Goal: Information Seeking & Learning: Find specific fact

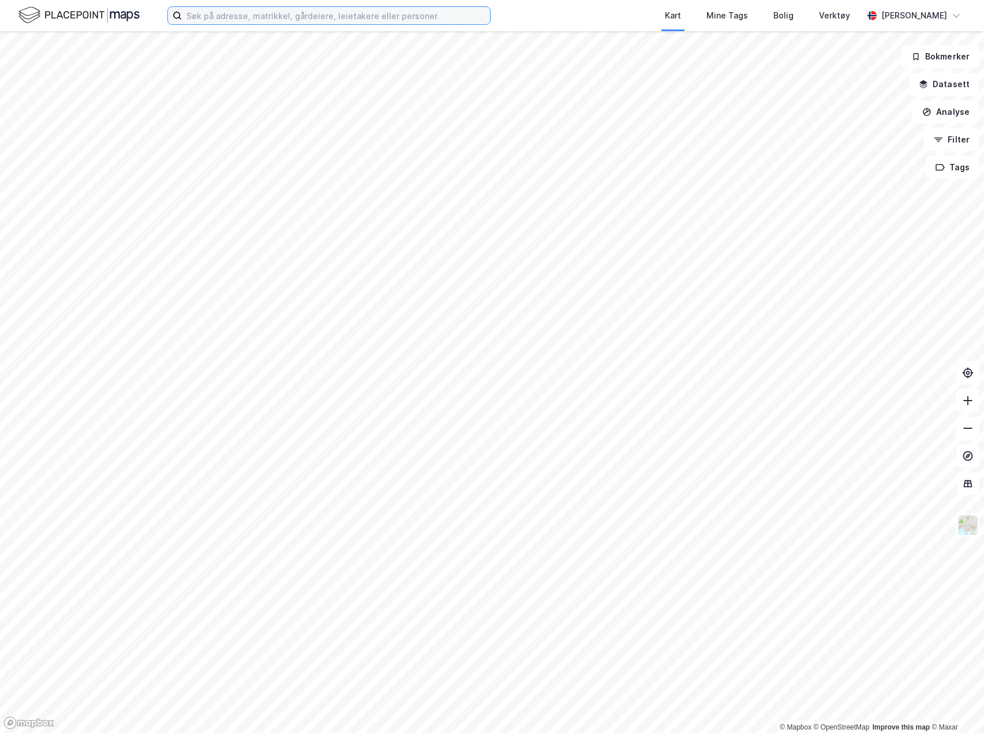
click at [394, 20] on input at bounding box center [336, 15] width 308 height 17
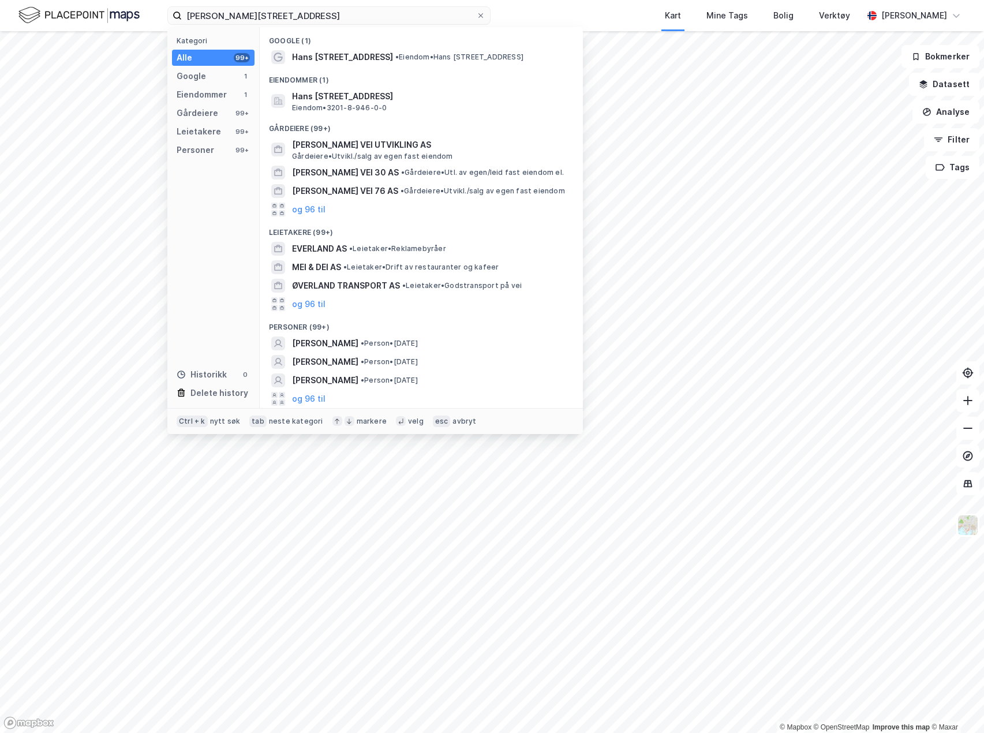
click at [414, 57] on span "• Eiendom • [PERSON_NAME][STREET_ADDRESS]" at bounding box center [459, 57] width 128 height 9
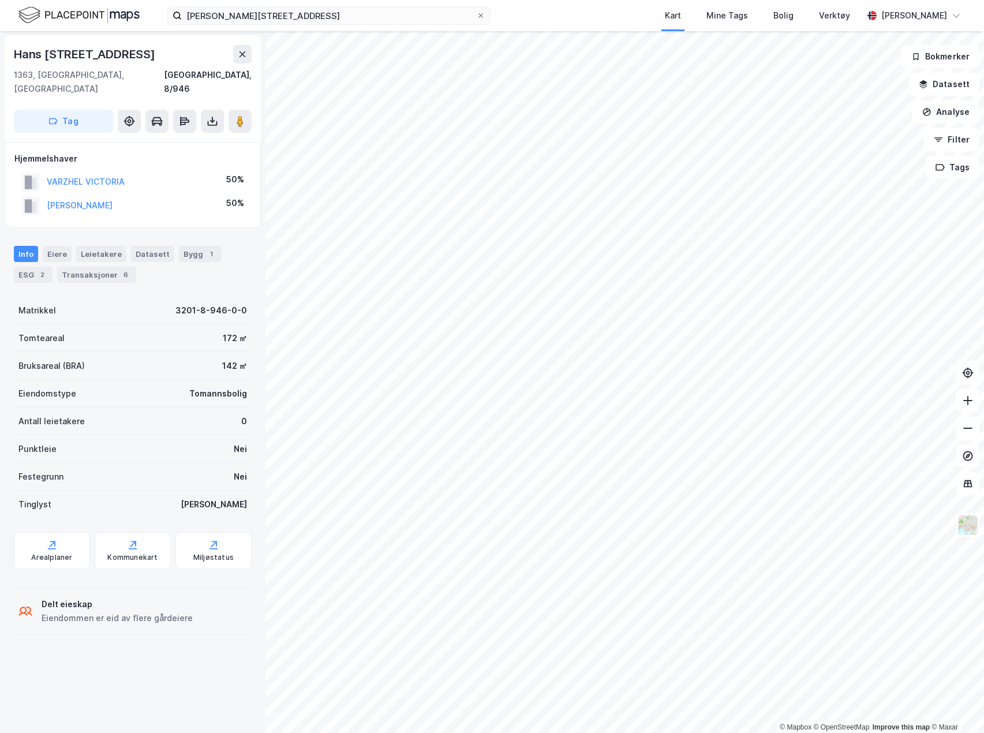
click at [76, 246] on div "Leietakere" at bounding box center [101, 254] width 50 height 16
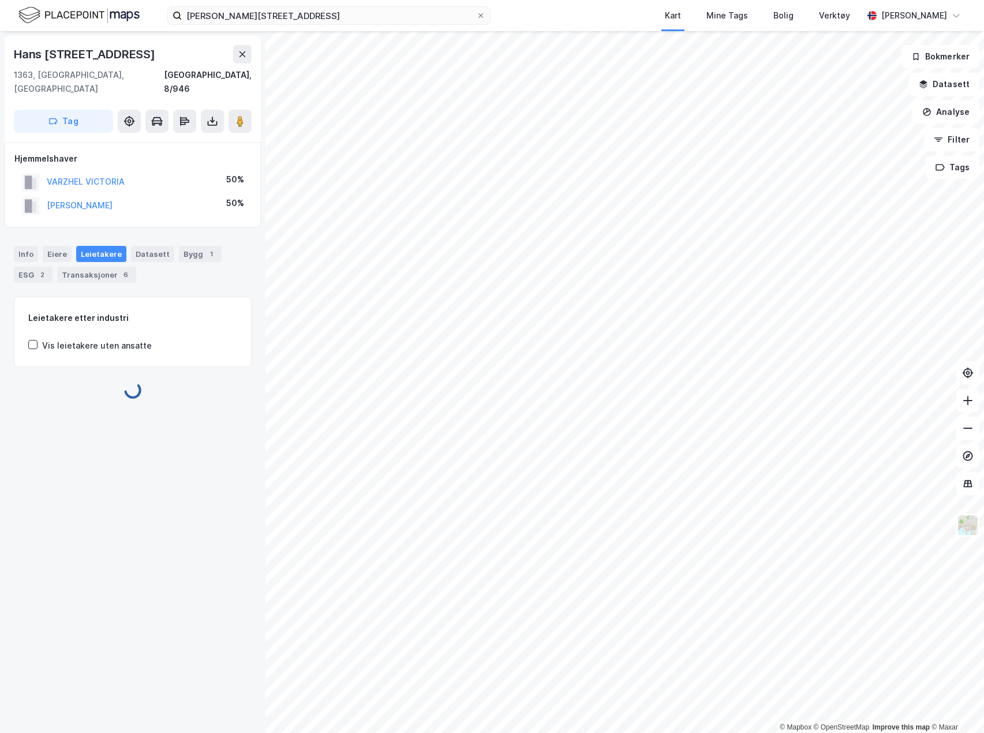
click at [68, 246] on div "Eiere" at bounding box center [57, 254] width 29 height 16
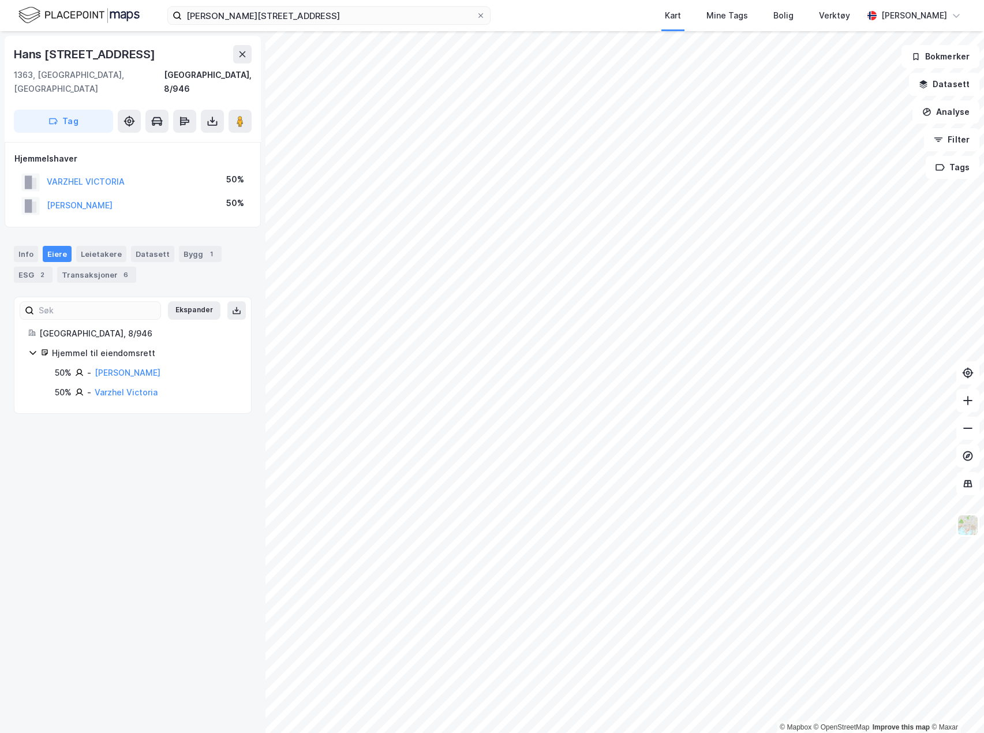
click at [13, 237] on div "Info [PERSON_NAME] Datasett Bygg 1 ESG 2 Transaksjoner 6" at bounding box center [132, 259] width 265 height 55
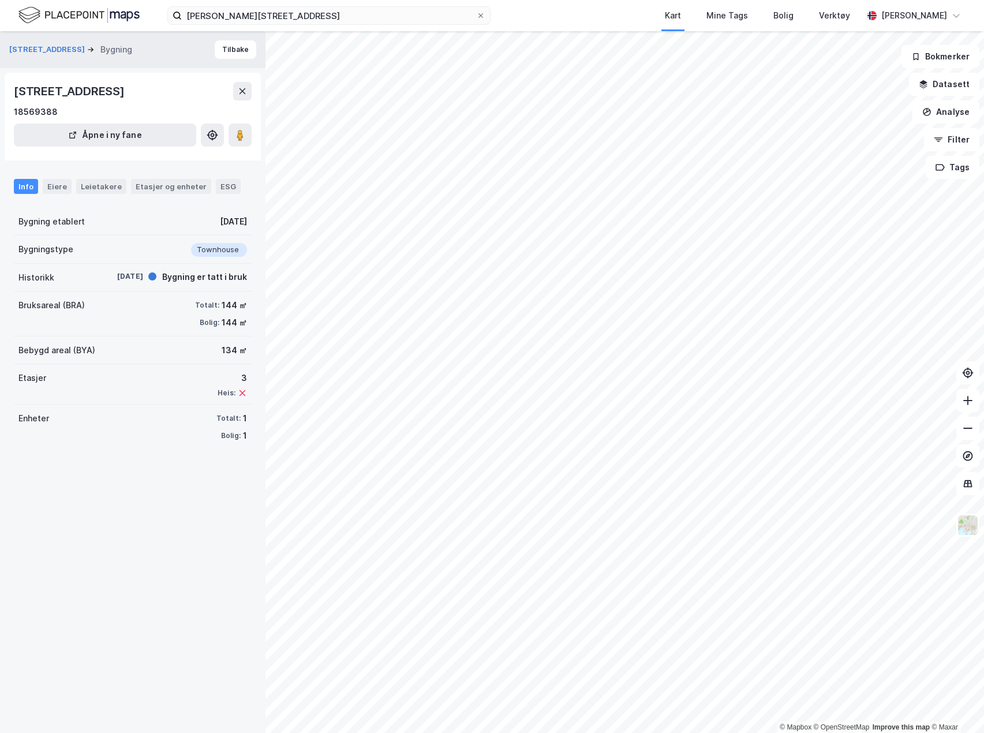
click at [53, 192] on div "Eiere" at bounding box center [57, 186] width 29 height 15
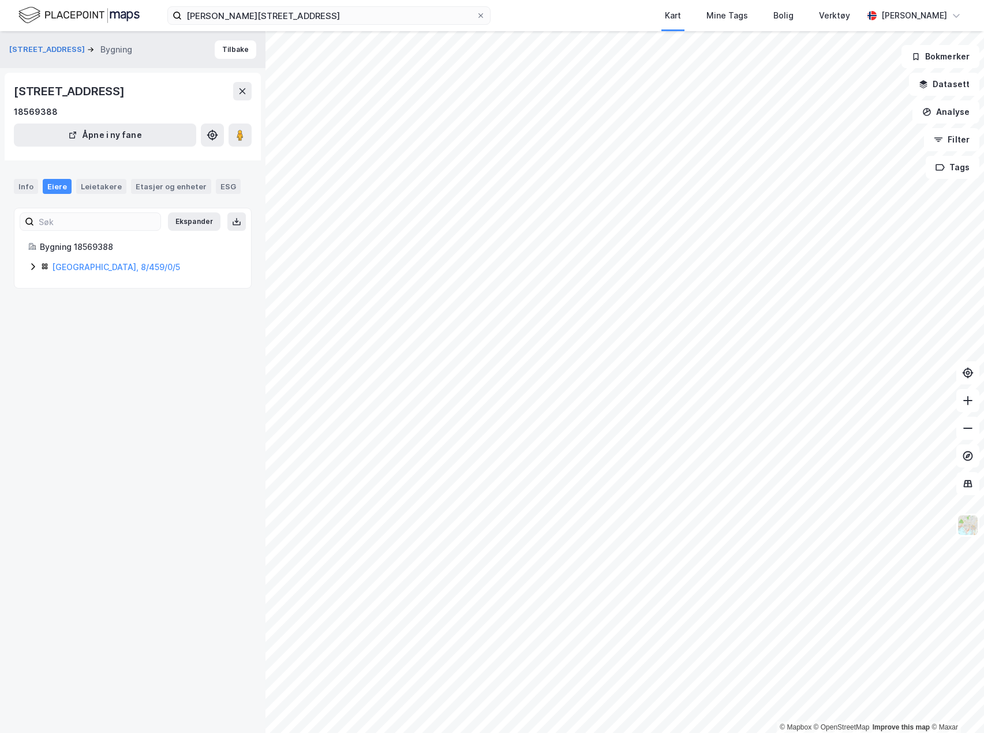
click at [31, 268] on icon at bounding box center [32, 266] width 9 height 9
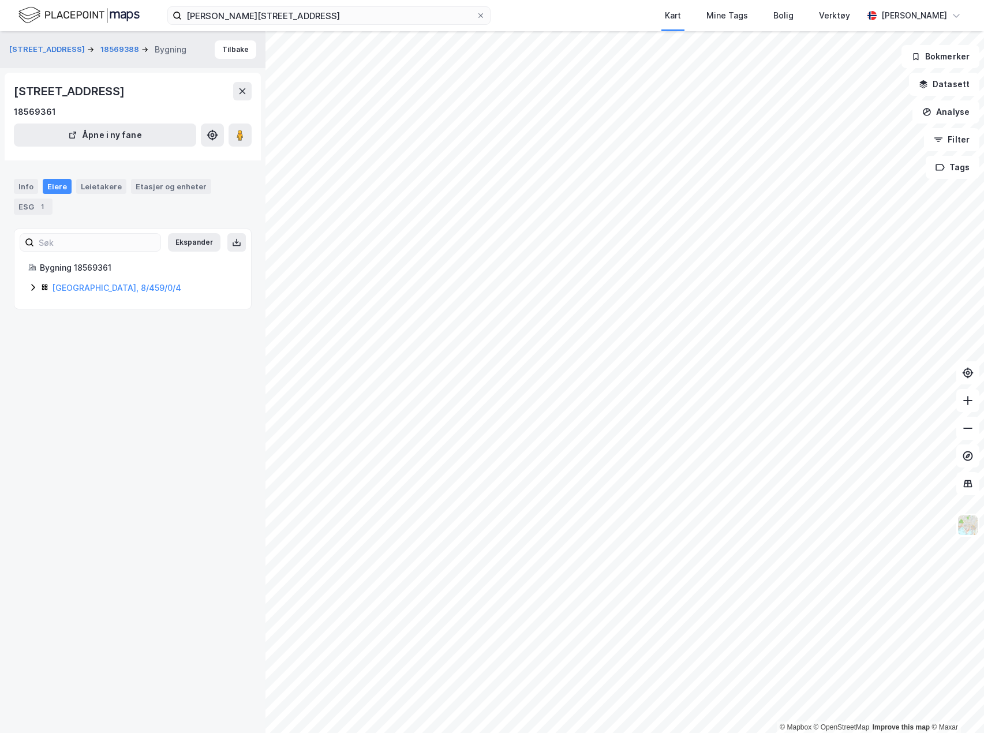
click at [28, 290] on icon at bounding box center [32, 287] width 9 height 9
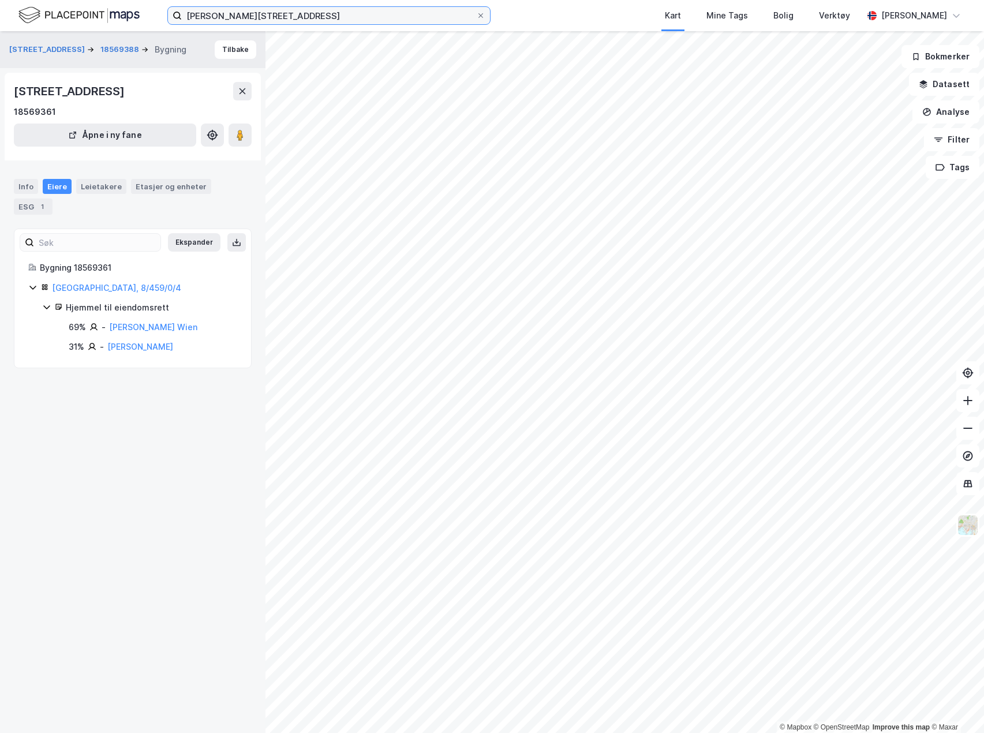
click at [362, 23] on input "[PERSON_NAME][STREET_ADDRESS]" at bounding box center [329, 15] width 294 height 17
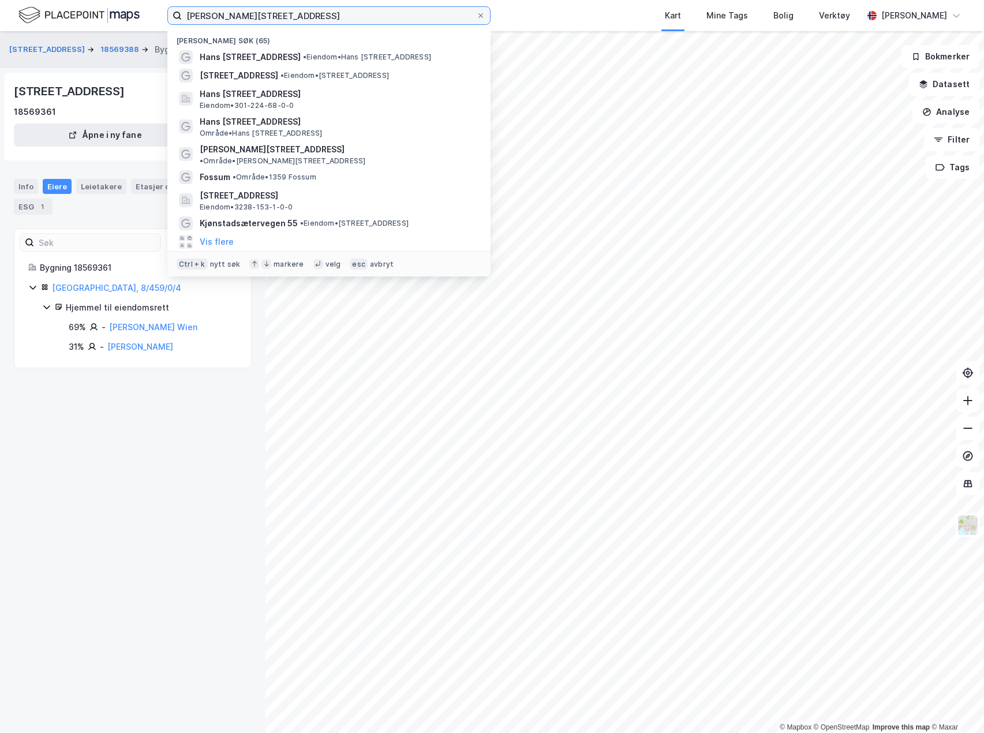
click at [362, 23] on input "[PERSON_NAME][STREET_ADDRESS]" at bounding box center [329, 15] width 294 height 17
type input "olerud"
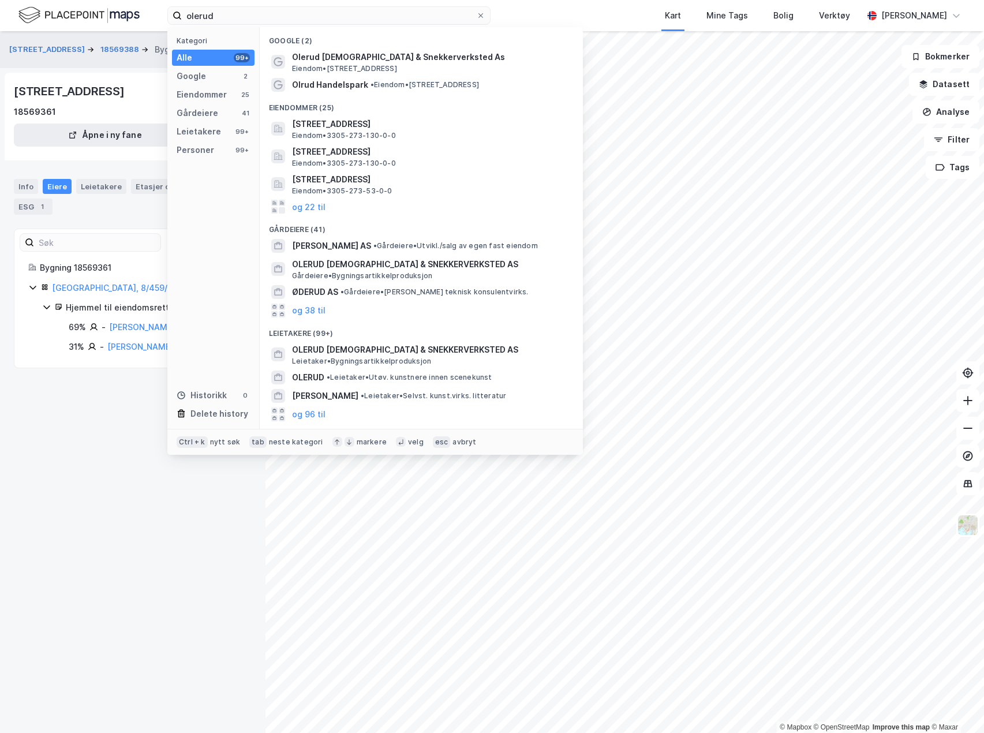
click at [235, 109] on div "Gårdeiere 41" at bounding box center [213, 113] width 83 height 16
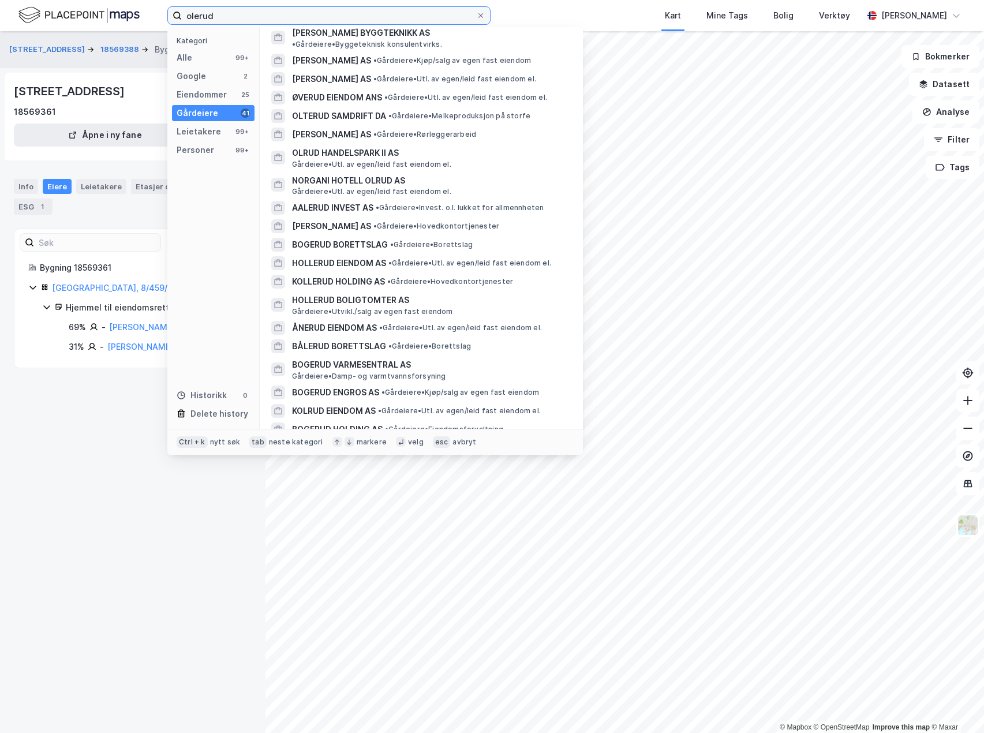
scroll to position [231, 0]
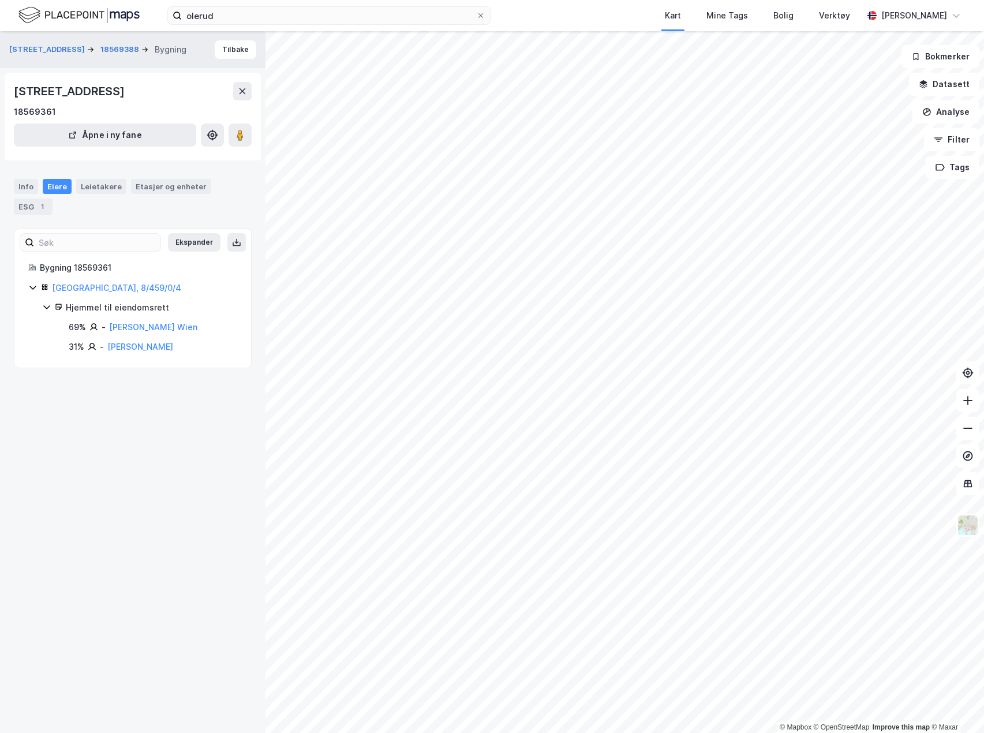
click at [152, 631] on div "[STREET_ADDRESS] 18569388 Bygning Tilbake [STREET_ADDRESS], 1356, [GEOGRAPHIC_D…" at bounding box center [132, 382] width 265 height 702
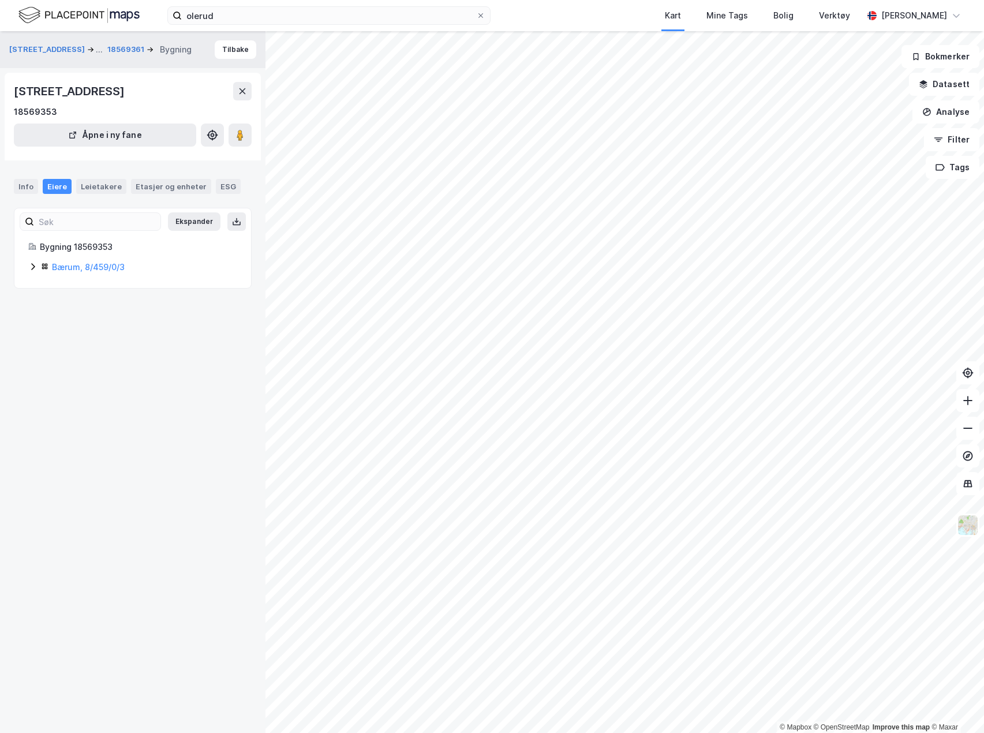
click at [29, 265] on icon at bounding box center [32, 266] width 9 height 9
click at [29, 283] on icon at bounding box center [32, 287] width 9 height 9
click at [36, 267] on icon at bounding box center [32, 266] width 9 height 9
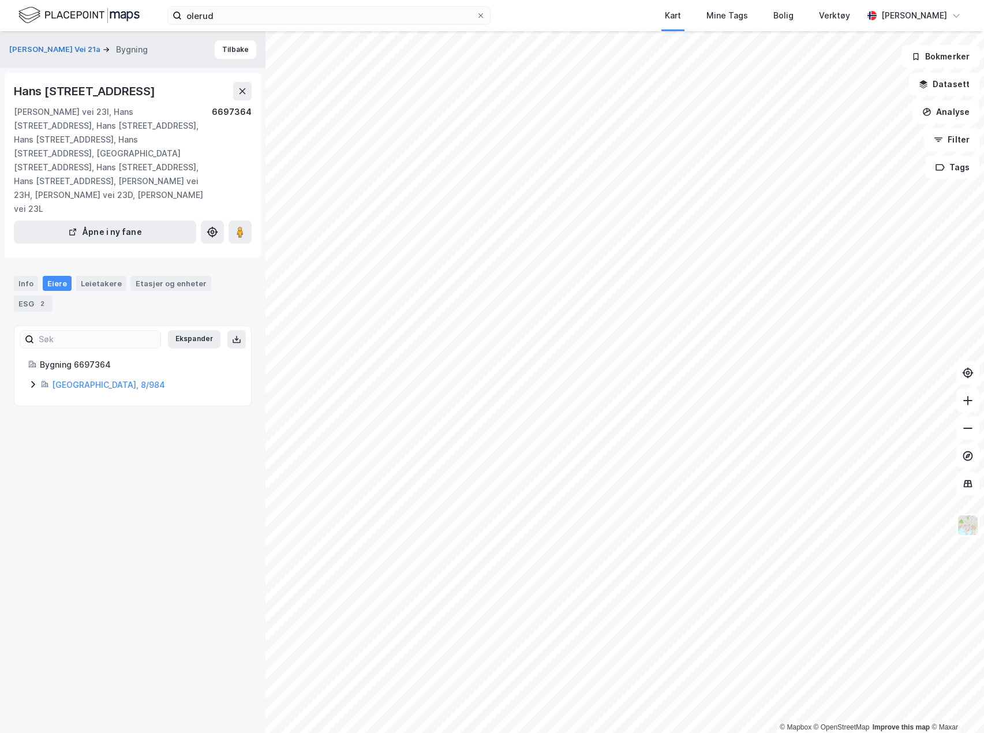
click at [29, 380] on icon at bounding box center [32, 384] width 9 height 9
